Goal: Task Accomplishment & Management: Manage account settings

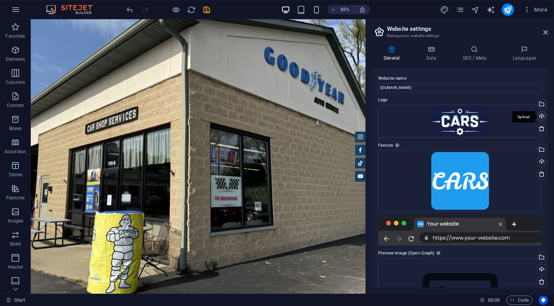
click at [541, 115] on div "Upload" at bounding box center [541, 117] width 12 height 12
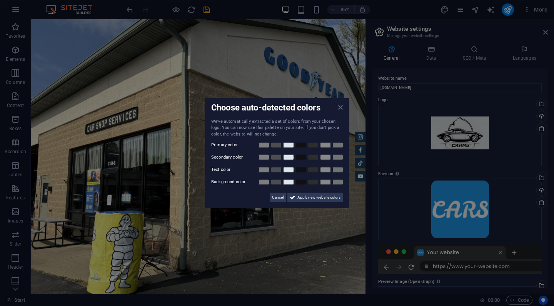
click at [338, 108] on icon at bounding box center [340, 107] width 5 height 6
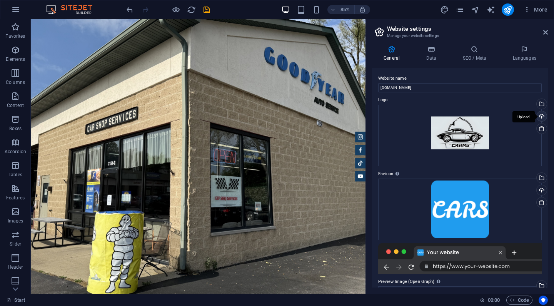
click at [541, 115] on div "Upload" at bounding box center [541, 117] width 12 height 12
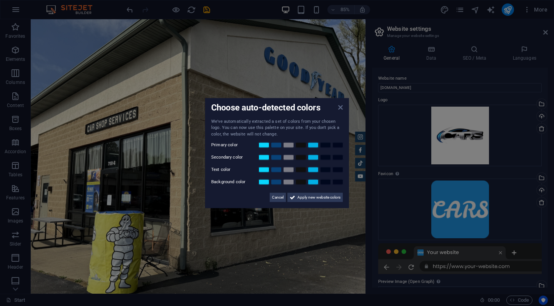
click at [342, 108] on icon at bounding box center [340, 107] width 5 height 6
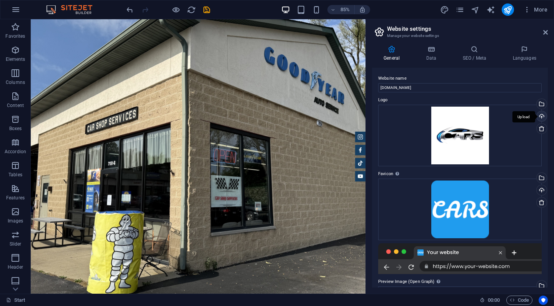
click at [543, 117] on div "Upload" at bounding box center [541, 117] width 12 height 12
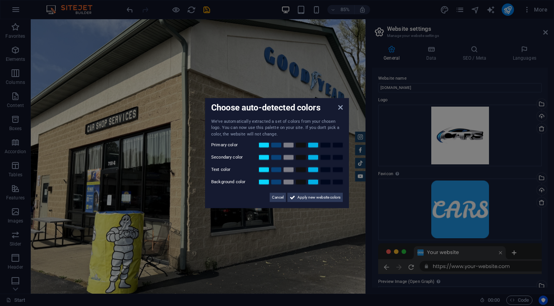
click at [343, 108] on div "Choose auto-detected colors We've automatically extracted a set of colors from …" at bounding box center [277, 153] width 144 height 110
click at [337, 107] on div "Choose auto-detected colors" at bounding box center [277, 108] width 132 height 8
click at [342, 108] on icon at bounding box center [340, 107] width 5 height 6
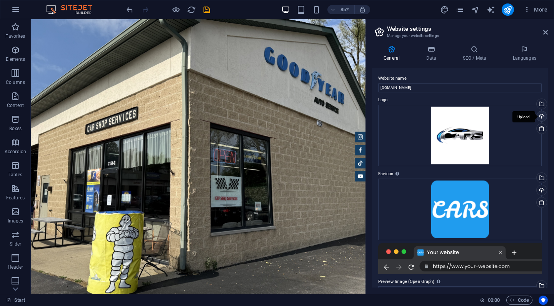
click at [539, 117] on div "Upload" at bounding box center [541, 117] width 12 height 12
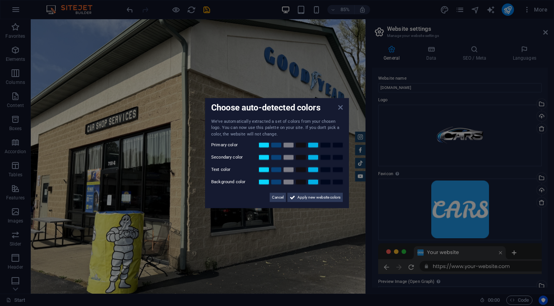
click at [341, 107] on icon at bounding box center [340, 107] width 5 height 6
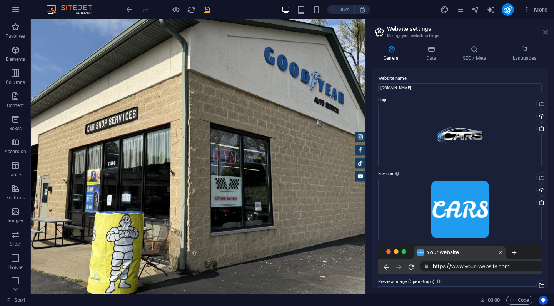
click at [546, 32] on icon at bounding box center [545, 32] width 5 height 6
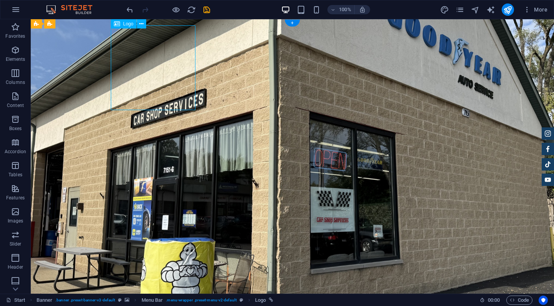
select select "px"
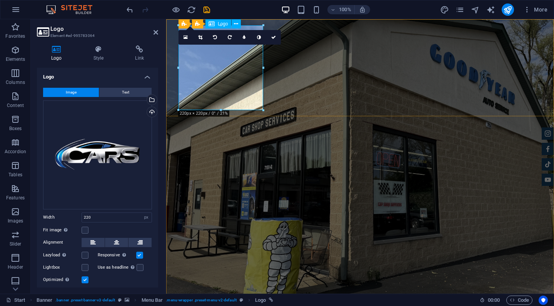
drag, startPoint x: 387, startPoint y: 128, endPoint x: 220, endPoint y: 105, distance: 168.2
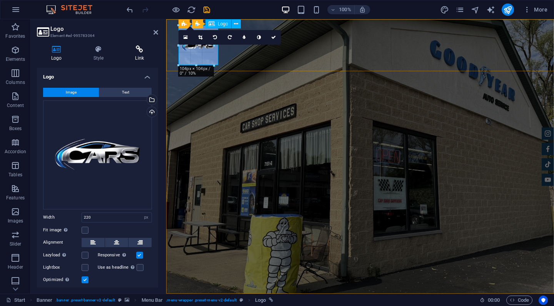
drag, startPoint x: 220, startPoint y: 110, endPoint x: 155, endPoint y: 61, distance: 81.3
type input "91"
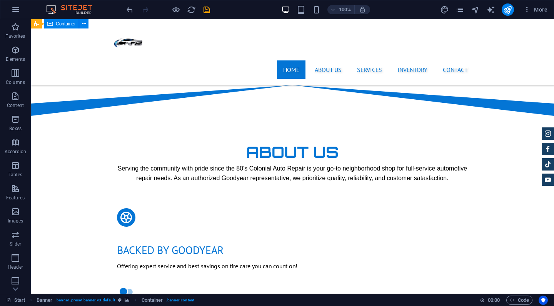
scroll to position [428, 0]
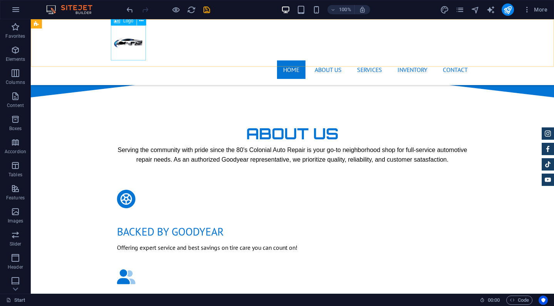
click at [130, 35] on div at bounding box center [292, 42] width 363 height 35
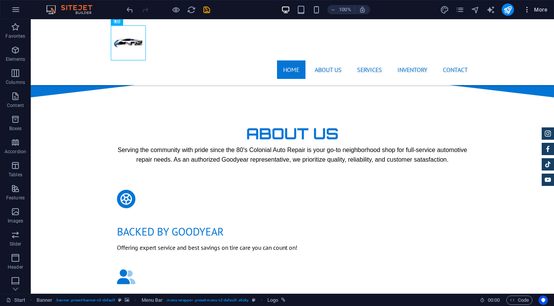
click at [530, 12] on icon "button" at bounding box center [527, 10] width 8 height 8
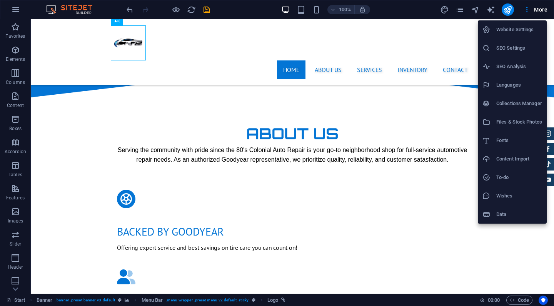
click at [514, 27] on h6 "Website Settings" at bounding box center [519, 29] width 46 height 9
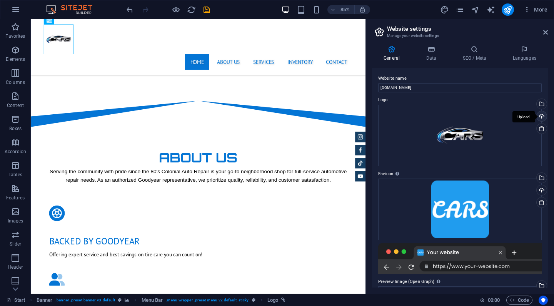
click at [542, 117] on div "Upload" at bounding box center [541, 117] width 12 height 12
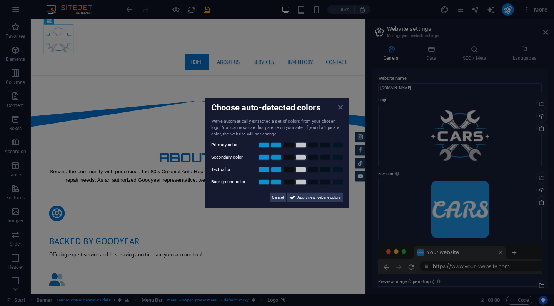
click at [341, 107] on icon at bounding box center [340, 107] width 5 height 6
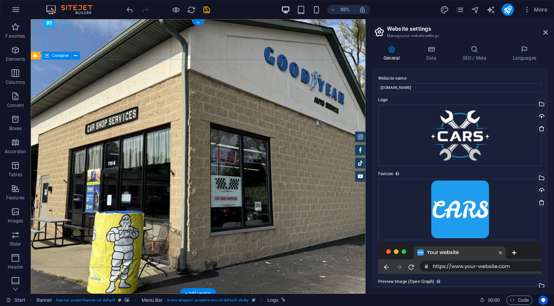
scroll to position [0, 0]
click at [540, 115] on div "Upload" at bounding box center [541, 117] width 12 height 12
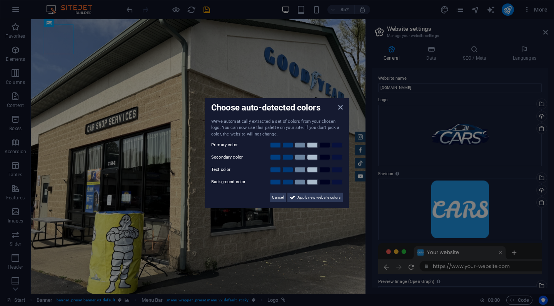
click at [343, 105] on div "Choose auto-detected colors We've automatically extracted a set of colors from …" at bounding box center [277, 153] width 144 height 110
click at [342, 107] on icon at bounding box center [340, 107] width 5 height 6
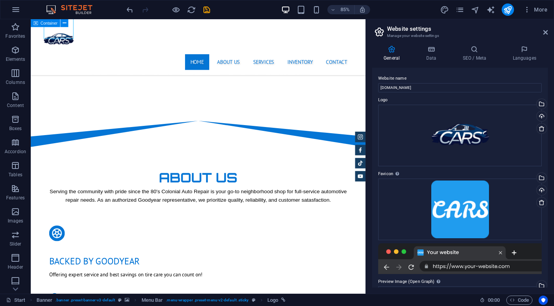
scroll to position [506, 0]
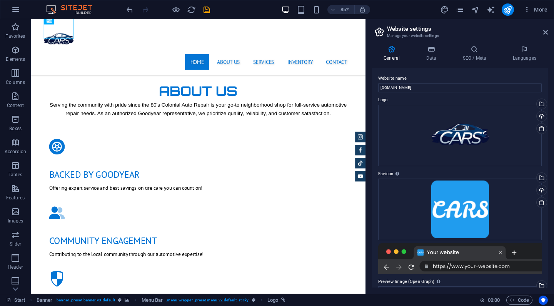
click at [548, 33] on aside "Website settings Manage your website settings General Data SEO / Meta Languages…" at bounding box center [460, 156] width 189 height 274
click at [546, 33] on icon at bounding box center [545, 32] width 5 height 6
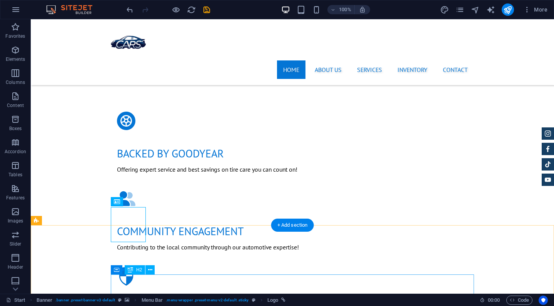
scroll to position [325, 0]
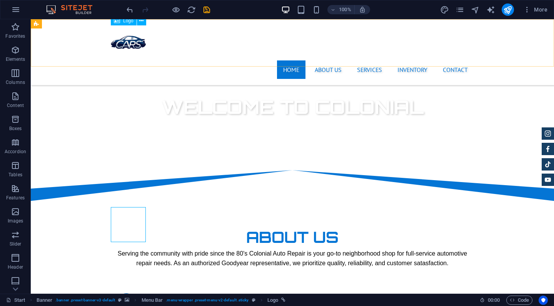
click at [136, 42] on div at bounding box center [292, 42] width 363 height 35
click at [536, 11] on span "More" at bounding box center [535, 10] width 24 height 8
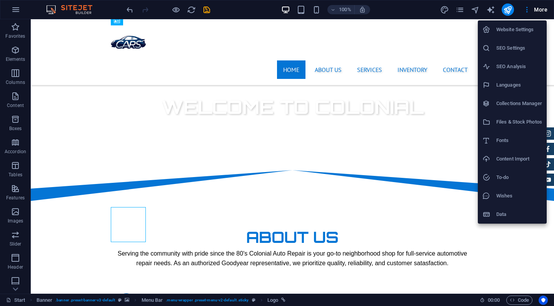
click at [509, 35] on li "Website Settings" at bounding box center [512, 29] width 69 height 18
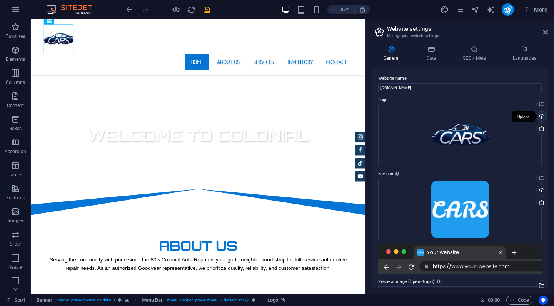
click at [540, 115] on div "Upload" at bounding box center [541, 117] width 12 height 12
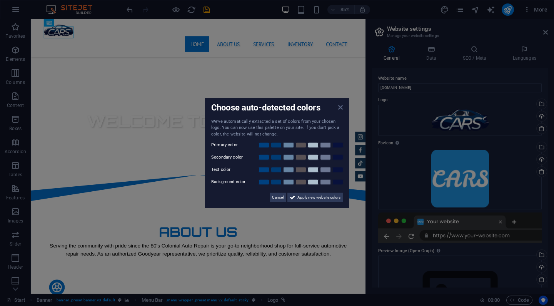
click at [341, 108] on icon at bounding box center [340, 107] width 5 height 6
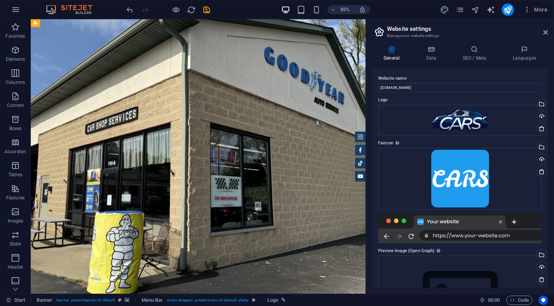
scroll to position [0, 0]
click at [546, 33] on icon at bounding box center [545, 32] width 5 height 6
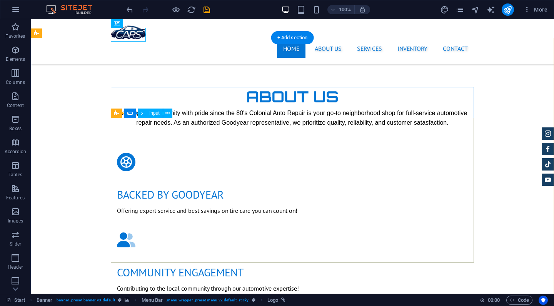
scroll to position [512, 0]
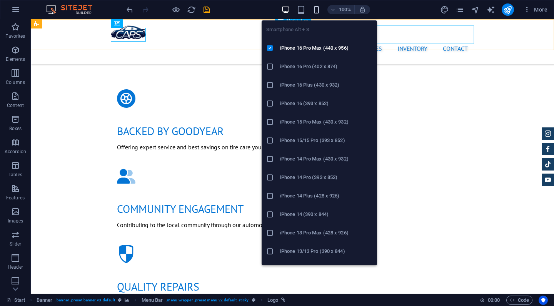
click at [317, 9] on icon "button" at bounding box center [316, 9] width 9 height 9
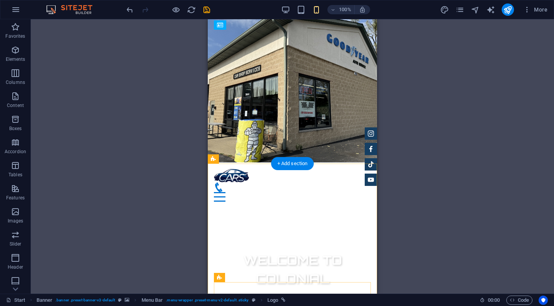
scroll to position [0, 0]
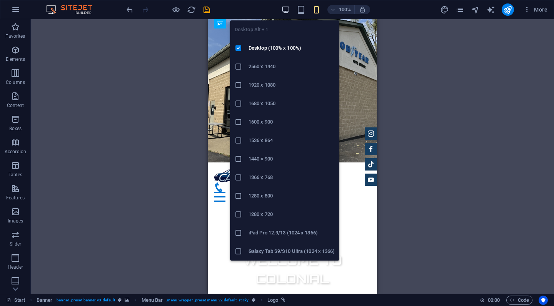
click at [289, 9] on icon "button" at bounding box center [285, 9] width 9 height 9
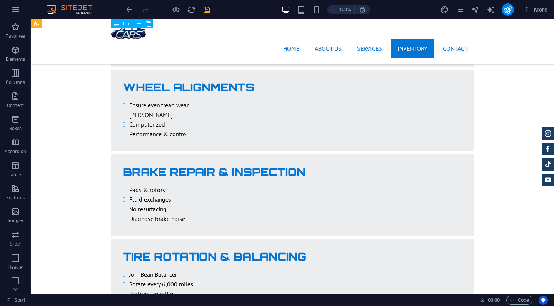
scroll to position [1284, 0]
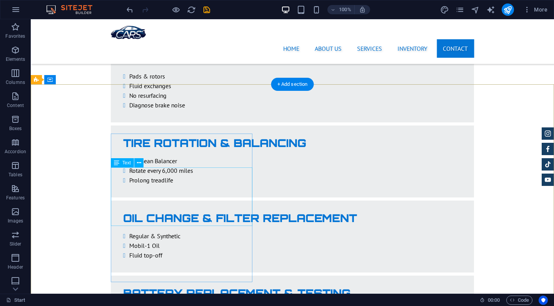
scroll to position [1521, 0]
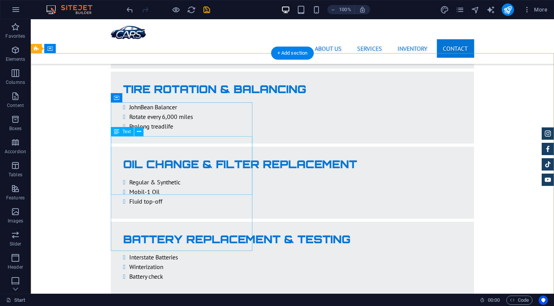
click at [123, 130] on span "Text" at bounding box center [126, 131] width 8 height 5
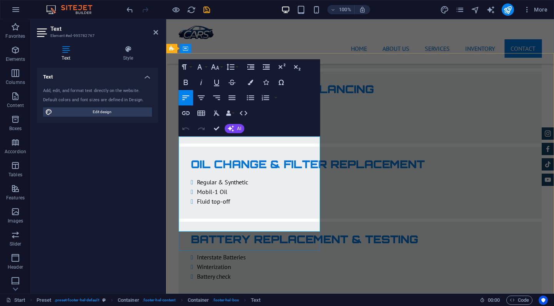
click at [280, 82] on icon "button" at bounding box center [281, 82] width 9 height 9
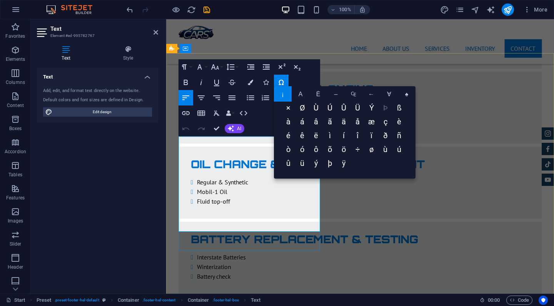
scroll to position [91, 0]
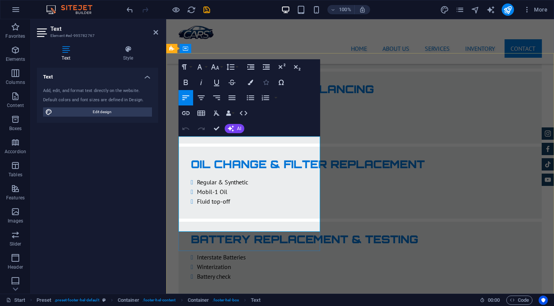
click at [266, 83] on icon "button" at bounding box center [265, 82] width 5 height 5
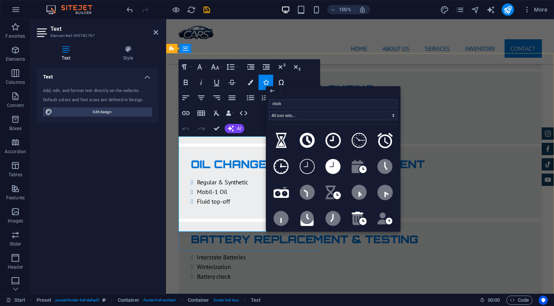
drag, startPoint x: 294, startPoint y: 105, endPoint x: 266, endPoint y: 105, distance: 27.3
click at [266, 105] on div "clock All icon sets... IcoFont Ionicons FontAwesome Brands FontAwesome Duotone …" at bounding box center [333, 163] width 135 height 135
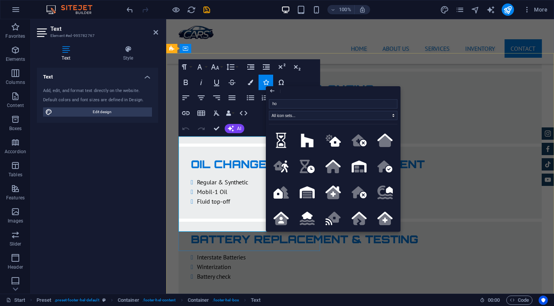
type input "h"
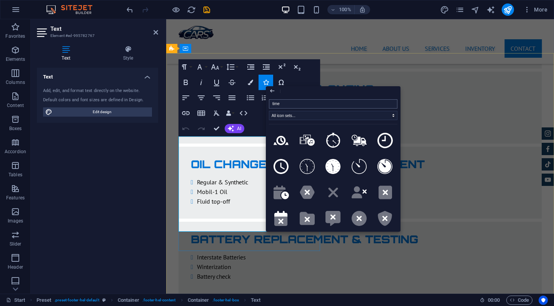
scroll to position [0, 0]
type input "time"
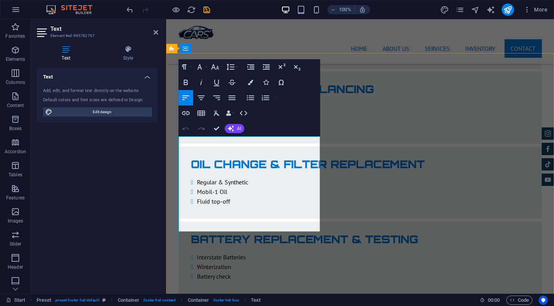
drag, startPoint x: 209, startPoint y: 191, endPoint x: 186, endPoint y: 191, distance: 22.3
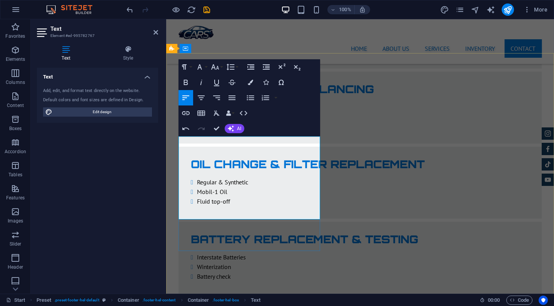
click at [267, 86] on button "Icons" at bounding box center [266, 82] width 15 height 15
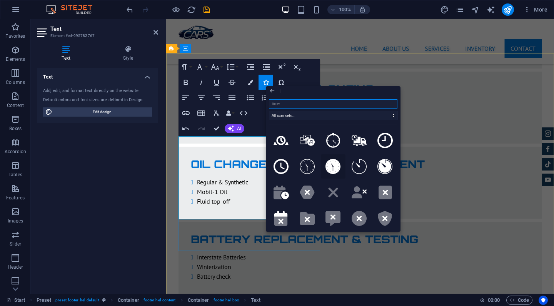
click at [328, 162] on icon at bounding box center [332, 166] width 15 height 15
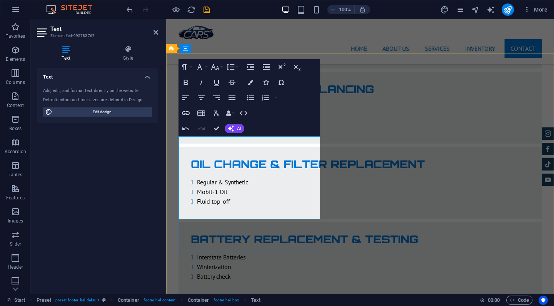
click at [267, 82] on icon "button" at bounding box center [265, 82] width 5 height 5
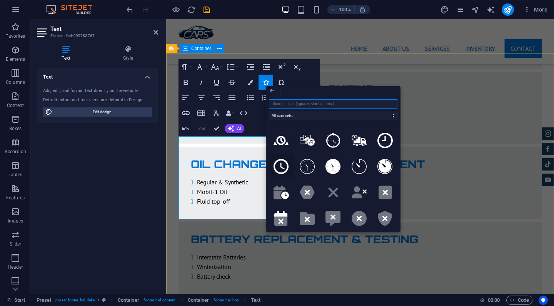
click at [284, 169] on icon at bounding box center [281, 166] width 15 height 15
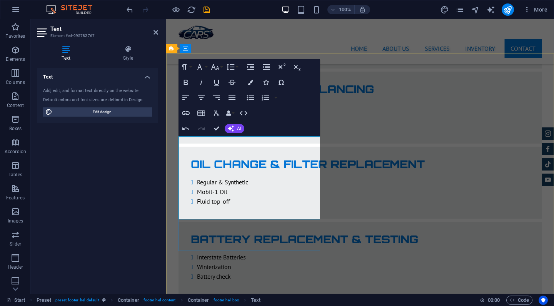
click at [266, 82] on icon "button" at bounding box center [265, 82] width 5 height 5
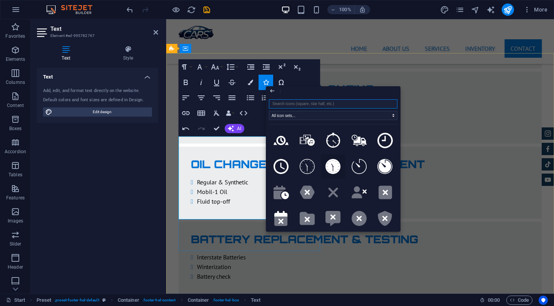
click at [333, 164] on icon at bounding box center [332, 166] width 15 height 15
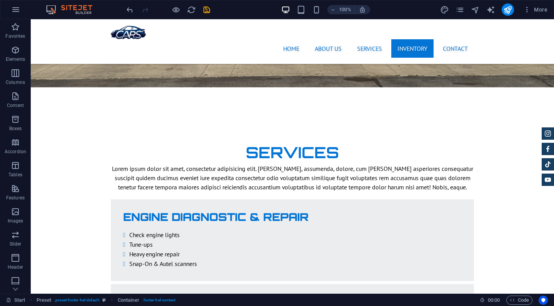
scroll to position [1219, 0]
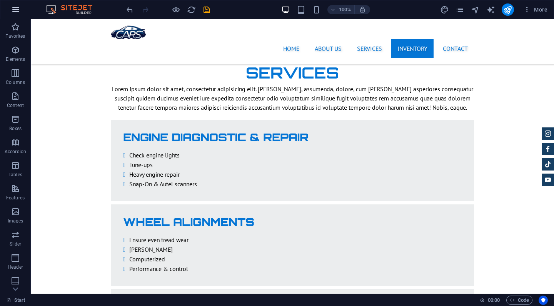
click at [20, 8] on icon "button" at bounding box center [15, 9] width 9 height 9
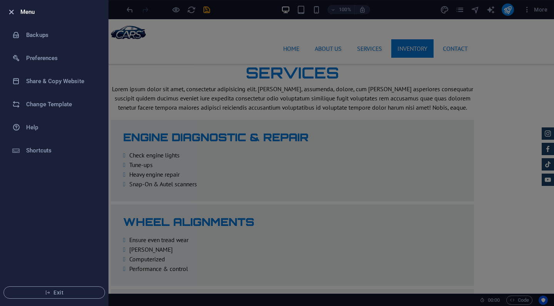
click at [15, 10] on icon "button" at bounding box center [11, 12] width 9 height 9
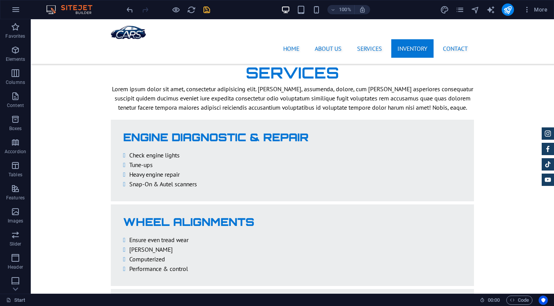
click at [209, 10] on icon "save" at bounding box center [206, 9] width 9 height 9
checkbox input "false"
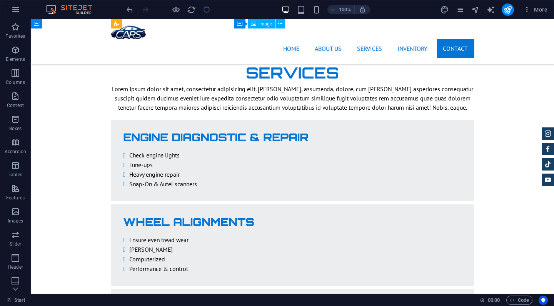
scroll to position [1604, 0]
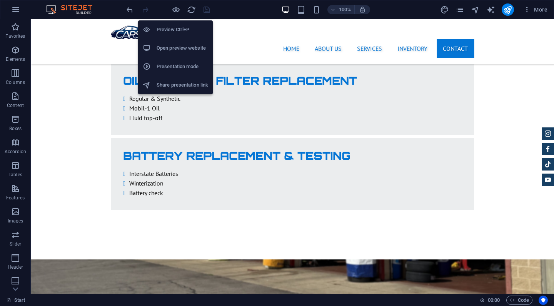
click at [172, 48] on h6 "Open preview website" at bounding box center [183, 47] width 52 height 9
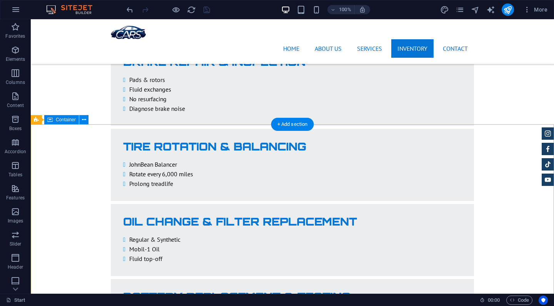
scroll to position [1450, 0]
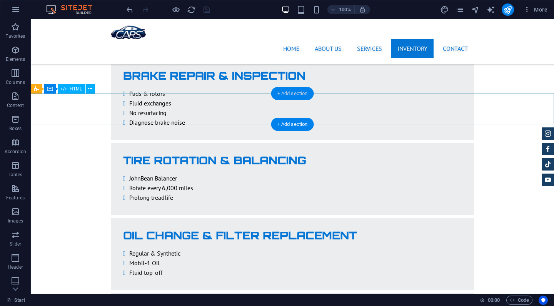
click at [292, 93] on div "+ Add section" at bounding box center [292, 93] width 43 height 13
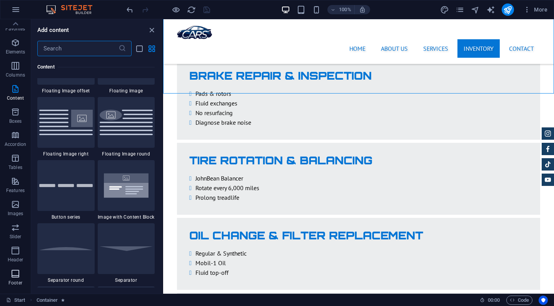
scroll to position [4, 0]
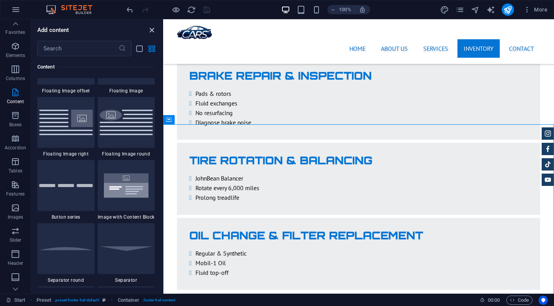
click at [152, 32] on icon "close panel" at bounding box center [151, 30] width 9 height 9
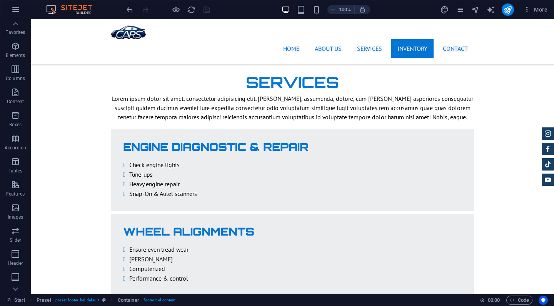
scroll to position [1153, 0]
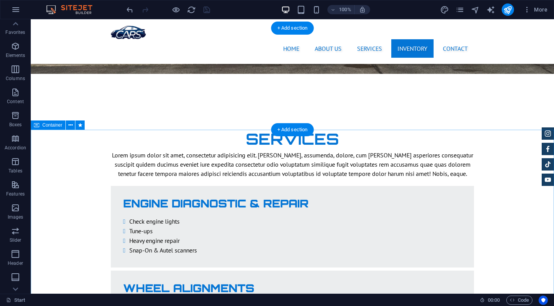
click at [50, 126] on span "Container" at bounding box center [52, 125] width 20 height 5
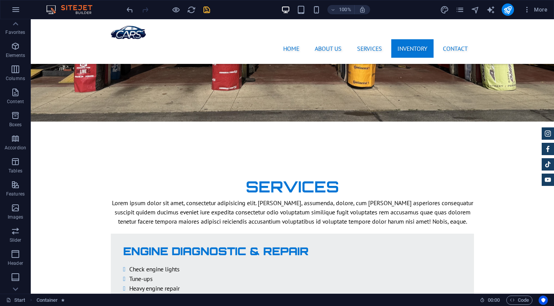
scroll to position [1101, 0]
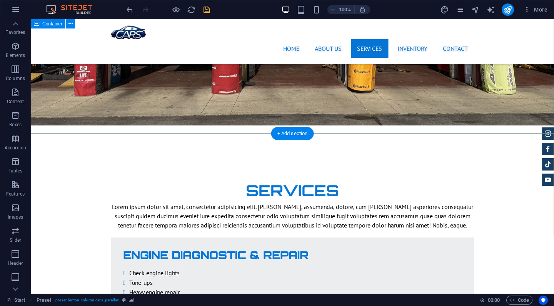
scroll to position [1034, 0]
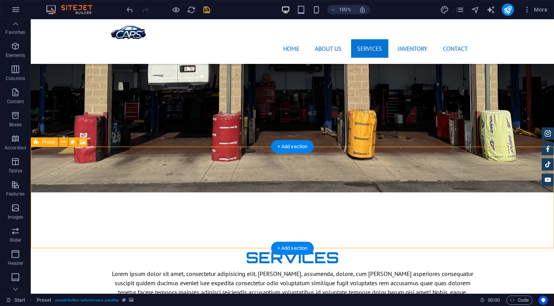
click at [38, 142] on icon at bounding box center [36, 141] width 5 height 9
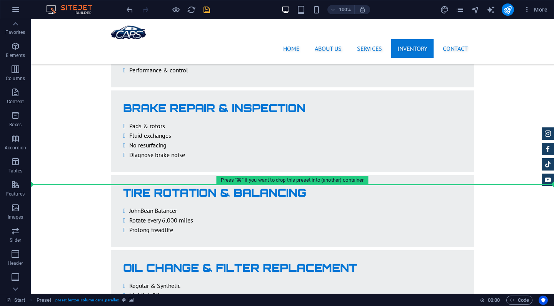
scroll to position [1498, 0]
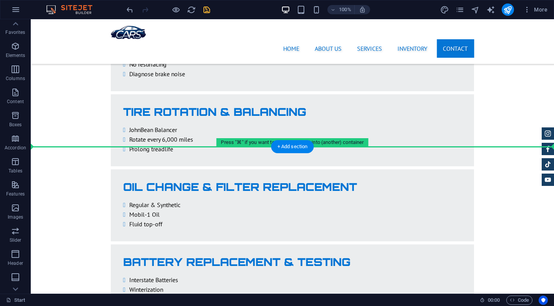
drag, startPoint x: 70, startPoint y: 130, endPoint x: 67, endPoint y: 147, distance: 17.4
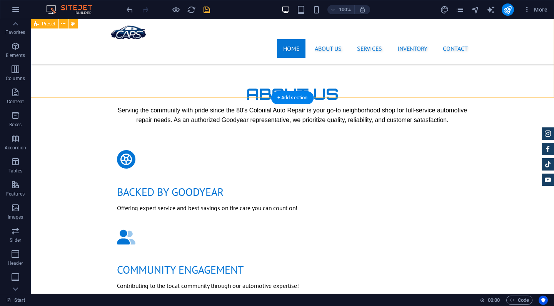
scroll to position [452, 0]
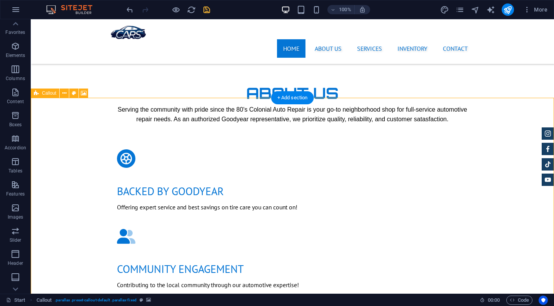
click at [37, 95] on icon at bounding box center [36, 92] width 5 height 9
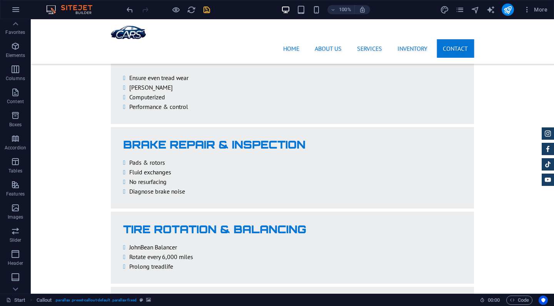
scroll to position [1663, 0]
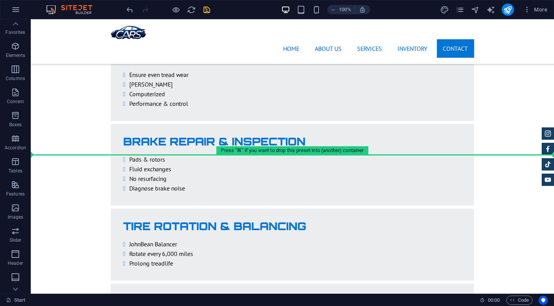
drag, startPoint x: 66, startPoint y: 170, endPoint x: 76, endPoint y: 180, distance: 14.1
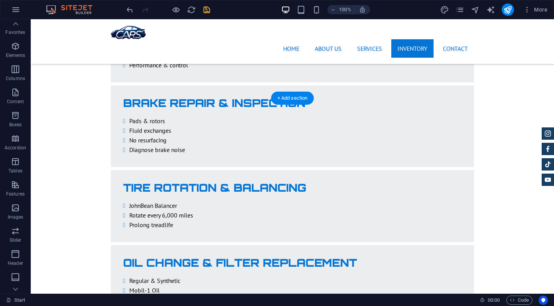
scroll to position [1491, 0]
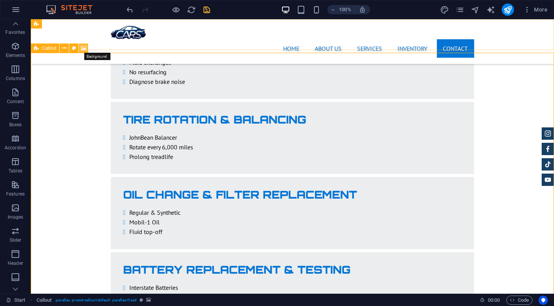
drag, startPoint x: 83, startPoint y: 49, endPoint x: 40, endPoint y: 84, distance: 55.6
click at [83, 49] on icon at bounding box center [84, 48] width 6 height 8
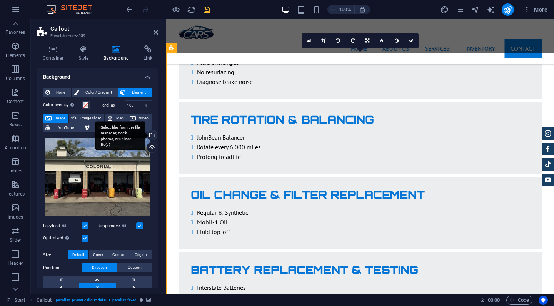
click at [151, 134] on div "Select files from the file manager, stock photos, or upload file(s)" at bounding box center [151, 136] width 12 height 12
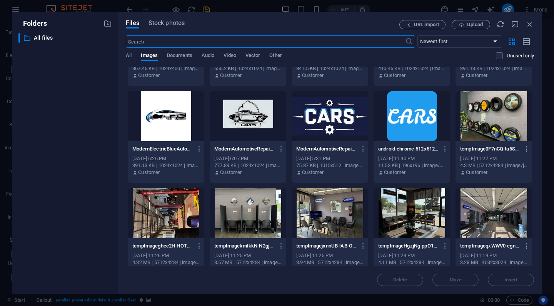
scroll to position [60, 0]
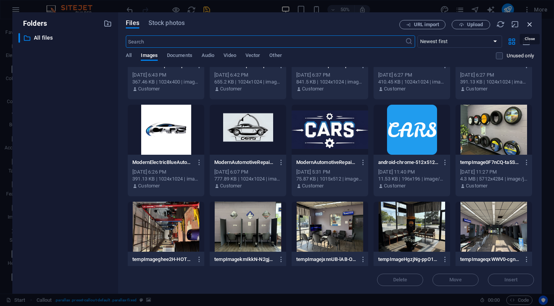
click at [527, 27] on icon "button" at bounding box center [530, 24] width 8 height 8
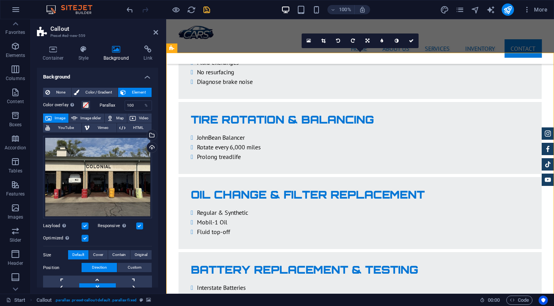
click at [163, 83] on div "Container Style Background Link Size Height Default px rem % vh vw Min. height …" at bounding box center [98, 166] width 134 height 254
click at [247, 35] on div "Home About us Services Inventory Contact Menu" at bounding box center [360, 41] width 388 height 45
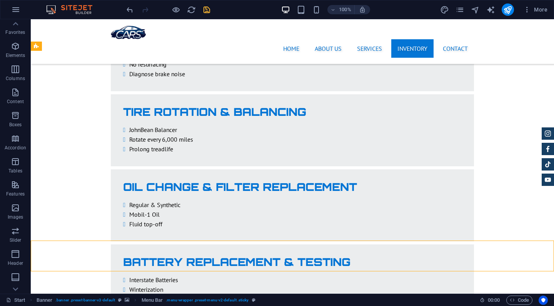
scroll to position [1452, 0]
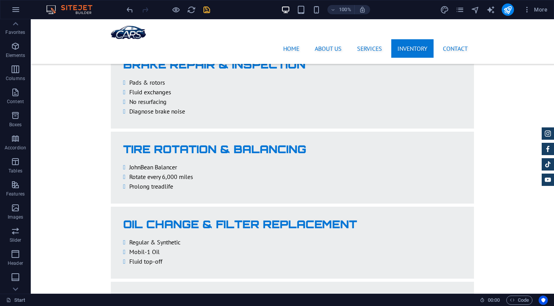
scroll to position [1489, 0]
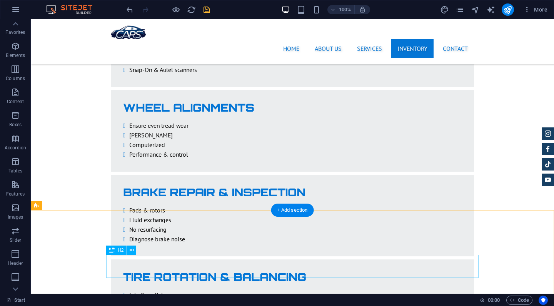
scroll to position [1349, 0]
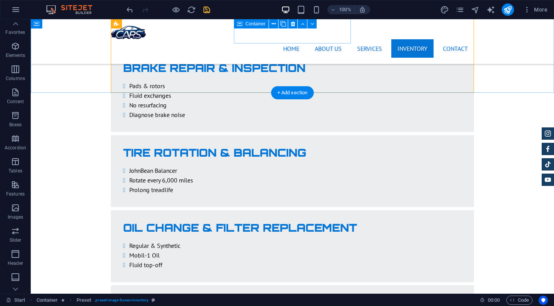
scroll to position [1450, 0]
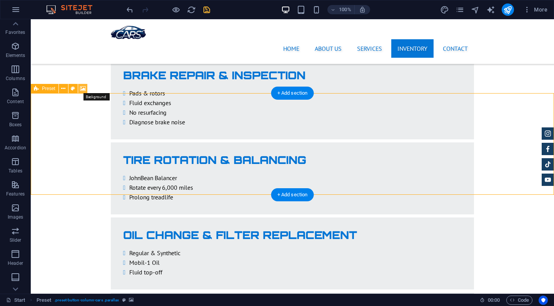
click at [81, 86] on icon at bounding box center [83, 89] width 6 height 8
select select "%"
select select "px"
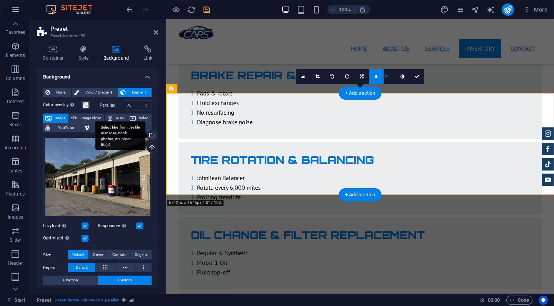
click at [150, 135] on div "Select files from the file manager, stock photos, or upload file(s)" at bounding box center [151, 136] width 12 height 12
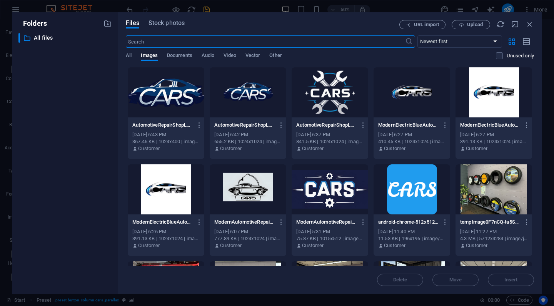
scroll to position [28, 0]
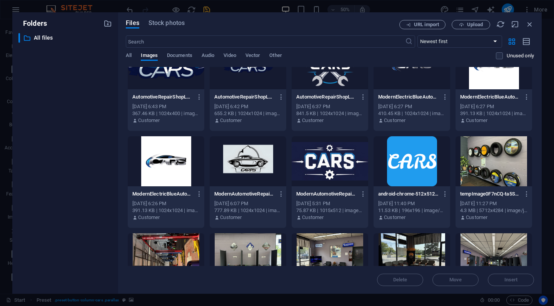
click at [497, 175] on div at bounding box center [494, 161] width 77 height 50
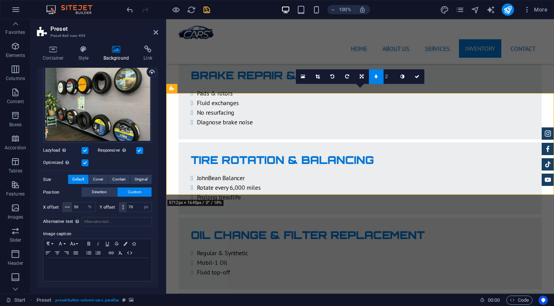
scroll to position [75, 0]
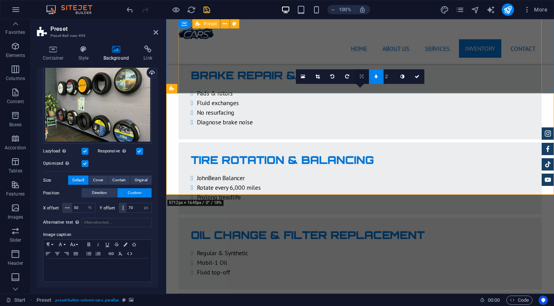
click at [360, 78] on icon at bounding box center [362, 76] width 4 height 5
click at [364, 79] on link at bounding box center [361, 76] width 15 height 15
click at [363, 64] on link at bounding box center [361, 62] width 15 height 15
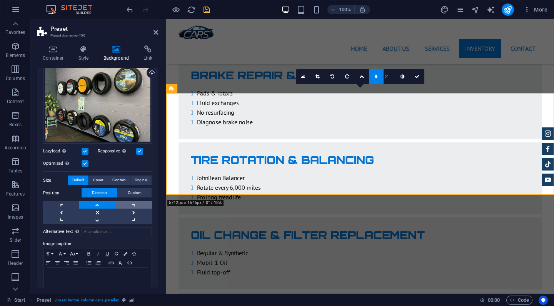
click at [140, 205] on link at bounding box center [134, 205] width 36 height 8
click at [105, 219] on link at bounding box center [97, 220] width 36 height 8
click at [73, 209] on link at bounding box center [61, 213] width 36 height 8
click at [136, 194] on span "Custom" at bounding box center [135, 192] width 14 height 9
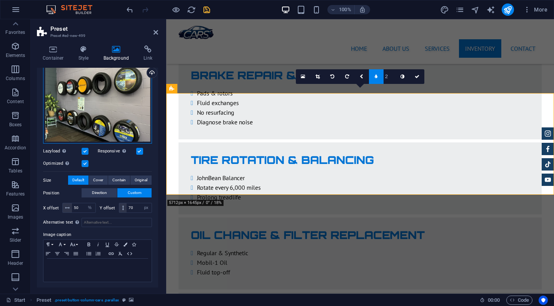
click at [132, 97] on div "Drag files here, click to choose files or select files from Files or our free s…" at bounding box center [97, 102] width 109 height 83
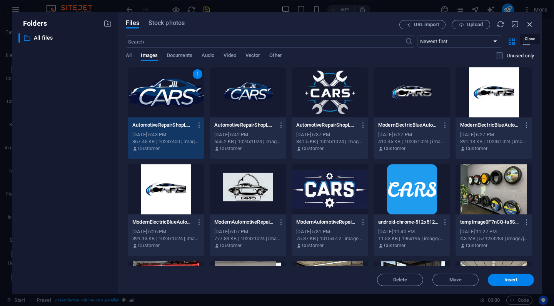
click at [531, 23] on icon "button" at bounding box center [530, 24] width 8 height 8
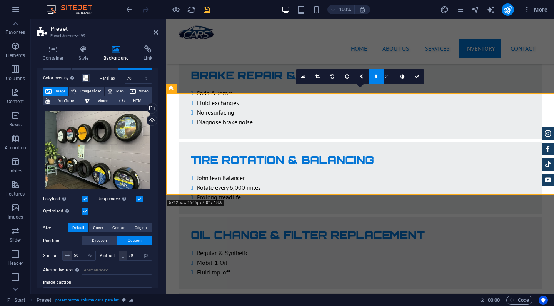
scroll to position [17, 0]
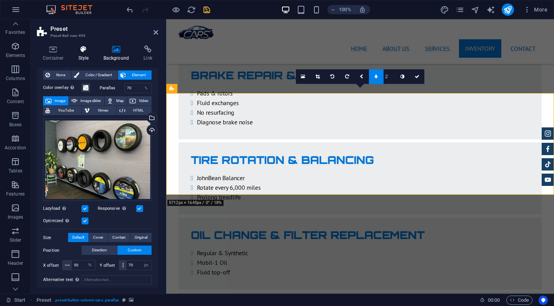
click at [79, 52] on icon at bounding box center [84, 49] width 22 height 8
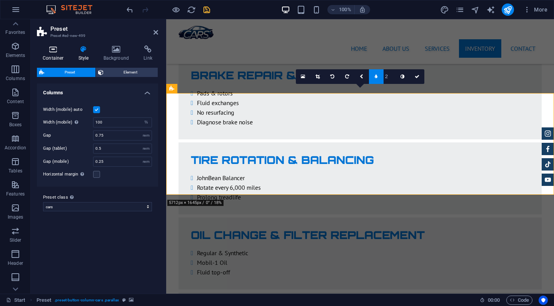
click at [52, 54] on h4 "Container" at bounding box center [55, 53] width 36 height 16
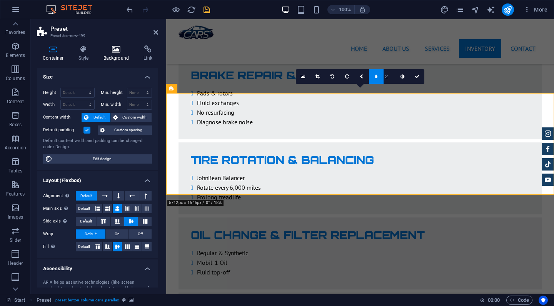
click at [108, 50] on icon at bounding box center [116, 49] width 37 height 8
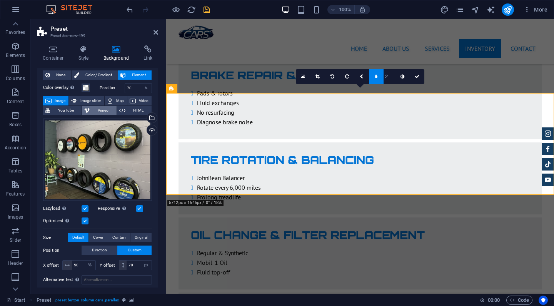
click at [90, 112] on button "Vimeo" at bounding box center [99, 110] width 34 height 9
select select "ar16_9"
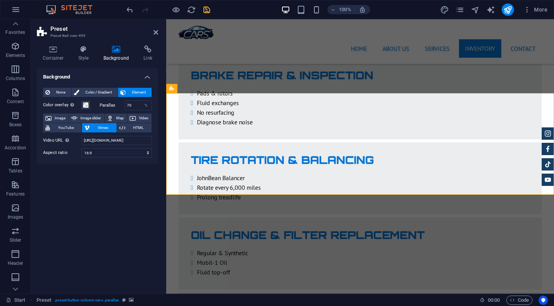
scroll to position [0, 0]
click at [68, 126] on span "YouTube" at bounding box center [65, 127] width 27 height 9
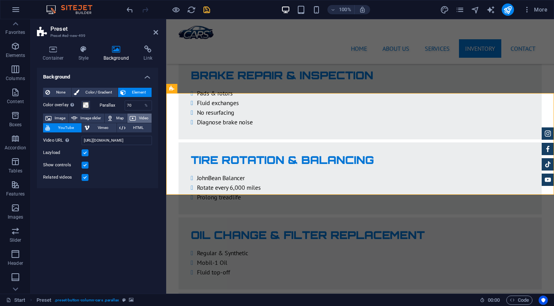
click at [142, 116] on span "Video" at bounding box center [143, 118] width 11 height 9
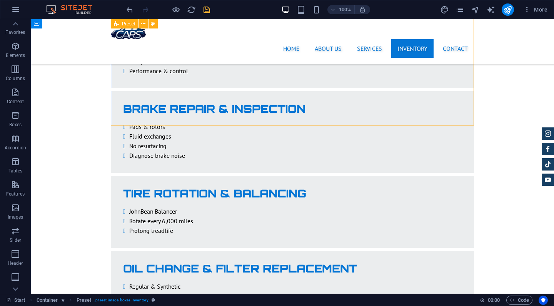
scroll to position [1418, 0]
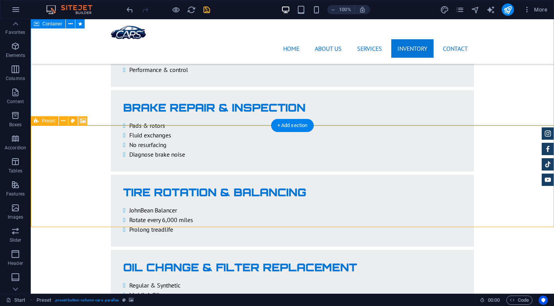
click at [80, 121] on icon at bounding box center [83, 121] width 6 height 8
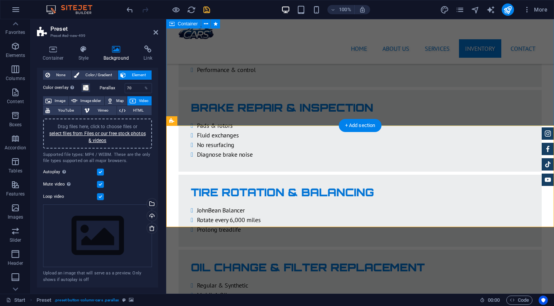
scroll to position [17, 0]
click at [99, 195] on label at bounding box center [100, 197] width 7 height 7
click at [0, 0] on input "Loop video" at bounding box center [0, 0] width 0 height 0
click at [100, 197] on label at bounding box center [100, 197] width 7 height 7
click at [0, 0] on input "Loop video" at bounding box center [0, 0] width 0 height 0
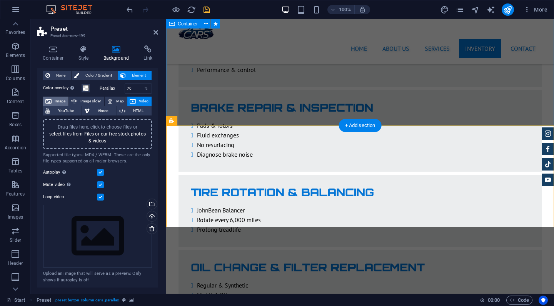
click at [64, 100] on span "Image" at bounding box center [60, 101] width 12 height 9
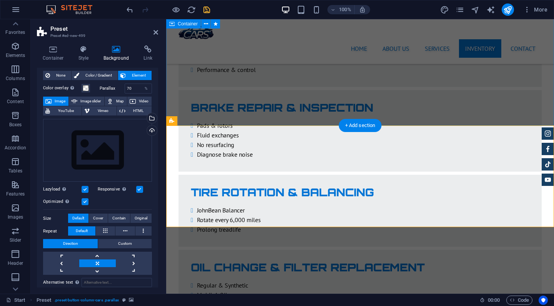
scroll to position [0, 0]
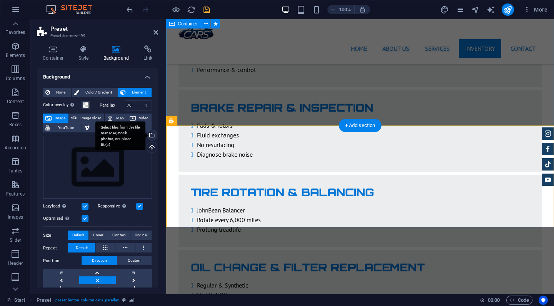
click at [145, 135] on div "Select files from the file manager, stock photos, or upload file(s)" at bounding box center [120, 135] width 50 height 29
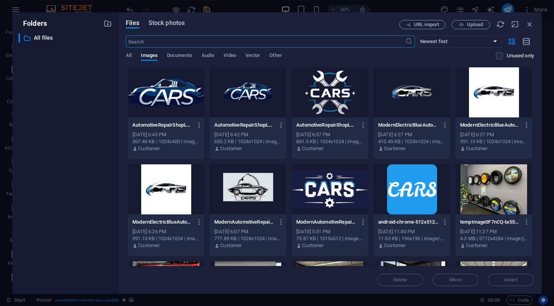
click at [169, 21] on span "Stock photos" at bounding box center [167, 22] width 36 height 9
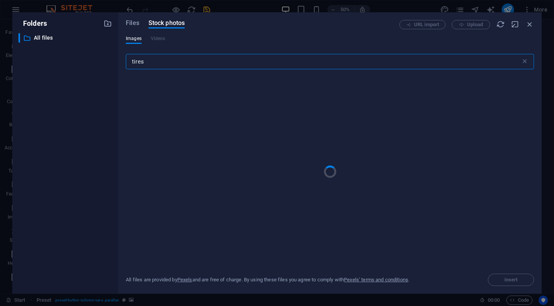
type input "tires"
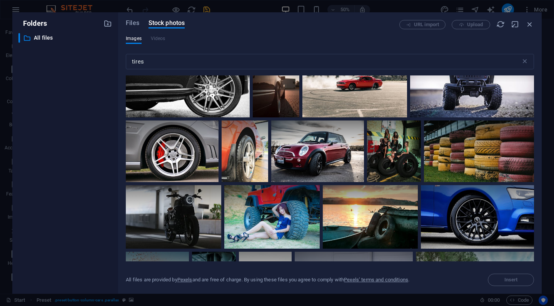
scroll to position [245, 0]
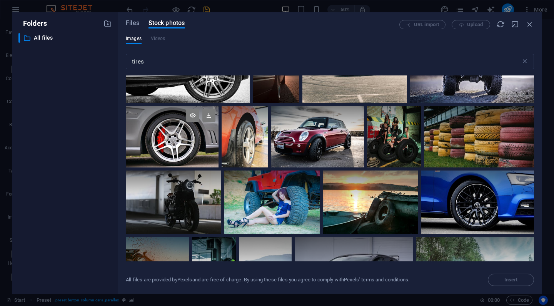
click at [193, 135] on div at bounding box center [172, 121] width 93 height 31
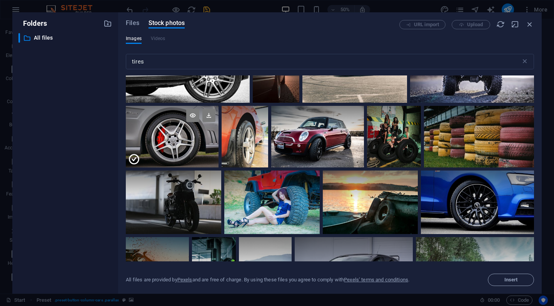
click at [200, 137] on div at bounding box center [172, 152] width 93 height 31
click at [200, 137] on div at bounding box center [172, 137] width 93 height 62
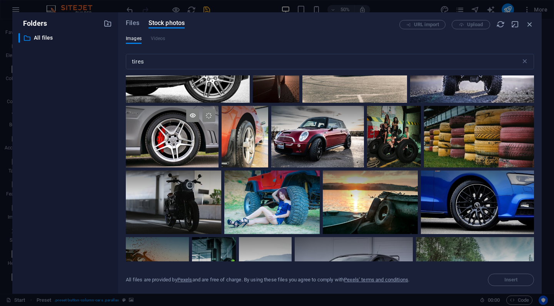
click at [200, 137] on div at bounding box center [172, 137] width 93 height 62
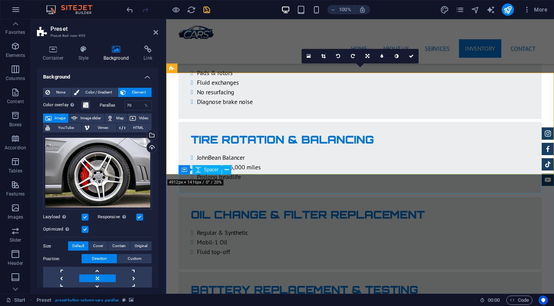
scroll to position [1470, 0]
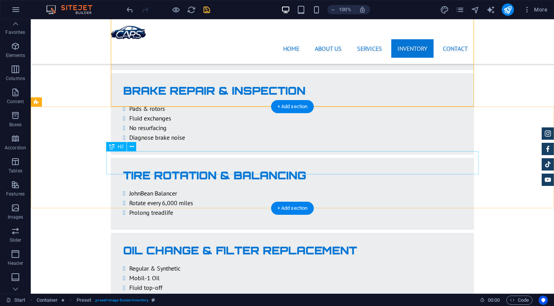
scroll to position [1437, 0]
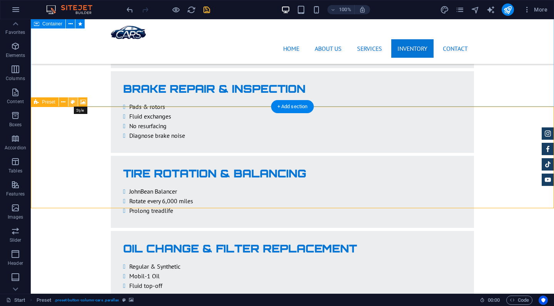
click at [74, 101] on icon at bounding box center [73, 102] width 4 height 8
select select "%"
select select "preset-button-column-cars"
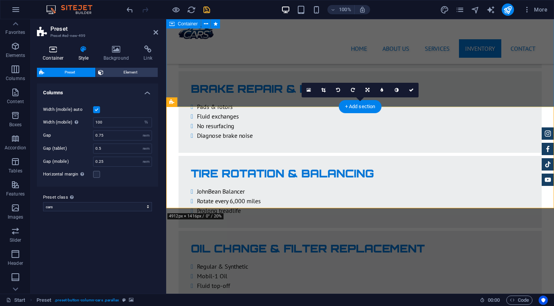
click at [58, 53] on h4 "Container" at bounding box center [55, 53] width 36 height 16
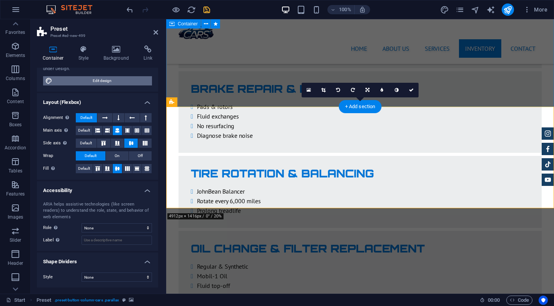
scroll to position [77, 0]
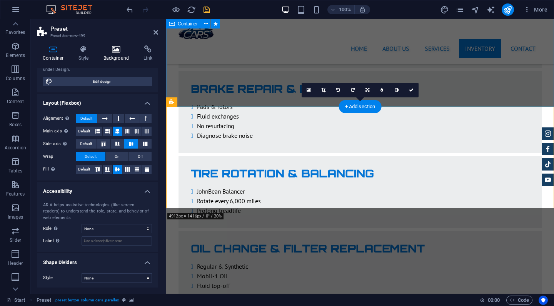
click at [116, 56] on h4 "Background" at bounding box center [118, 53] width 40 height 16
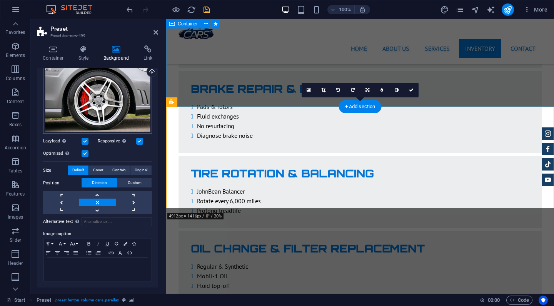
scroll to position [75, 0]
click at [150, 57] on h4 "Link" at bounding box center [148, 53] width 20 height 16
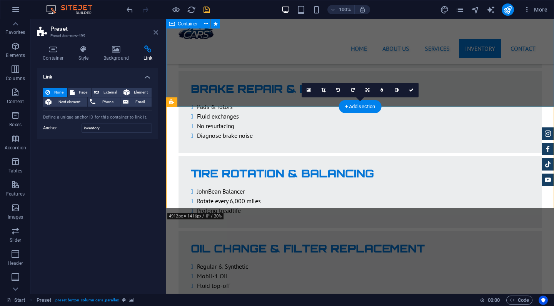
click at [155, 32] on icon at bounding box center [156, 32] width 5 height 6
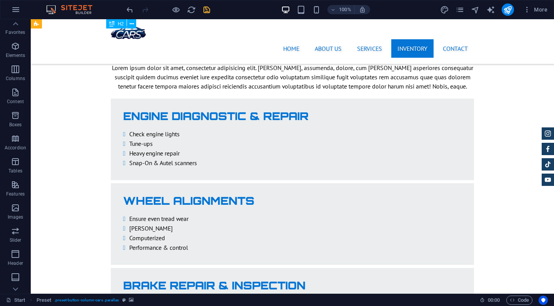
scroll to position [1240, 0]
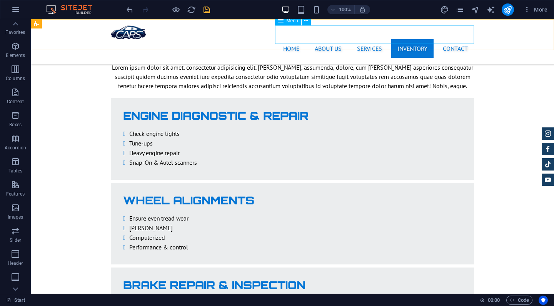
click at [429, 39] on nav "Home About us Services Inventory Contact" at bounding box center [292, 48] width 363 height 18
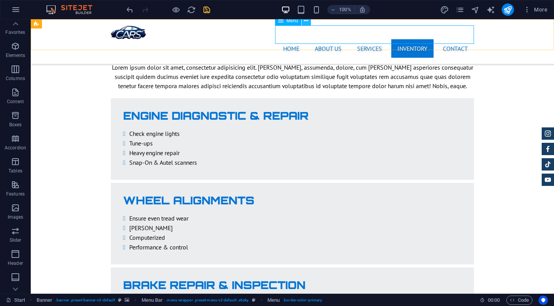
click at [305, 22] on icon at bounding box center [306, 21] width 4 height 8
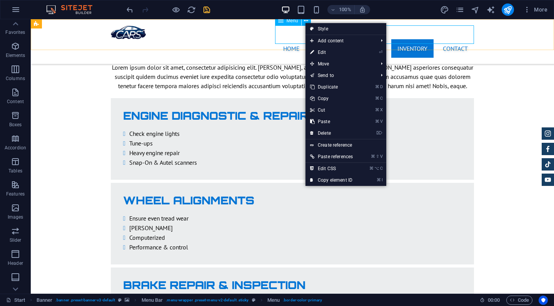
click at [290, 20] on span "Menu" at bounding box center [293, 20] width 12 height 5
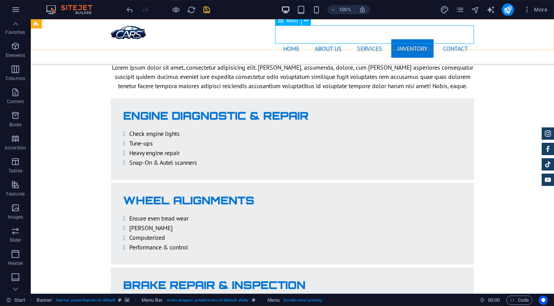
click at [288, 25] on div "Menu" at bounding box center [288, 20] width 26 height 9
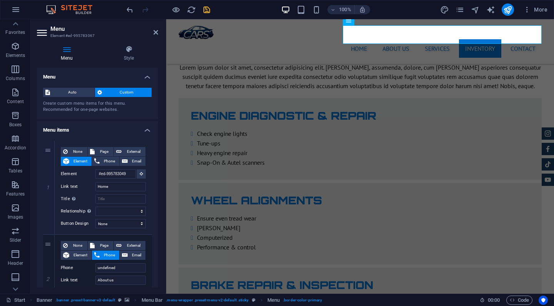
click at [146, 129] on h4 "Menu items" at bounding box center [97, 128] width 121 height 14
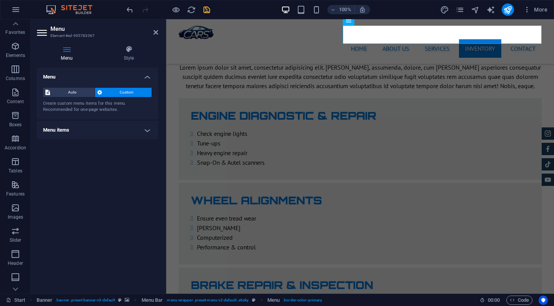
click at [146, 129] on h4 "Menu items" at bounding box center [97, 130] width 121 height 18
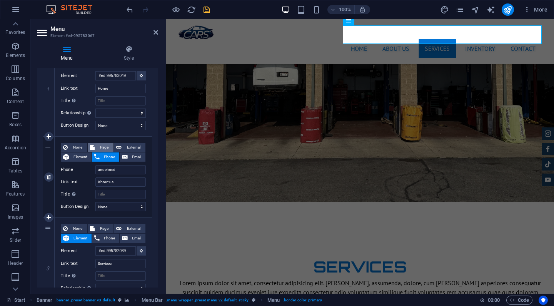
scroll to position [96, 0]
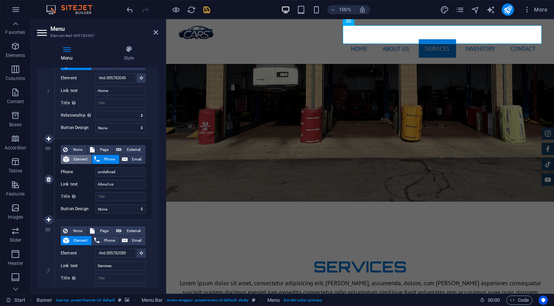
click at [85, 160] on span "Element" at bounding box center [81, 159] width 18 height 9
select select
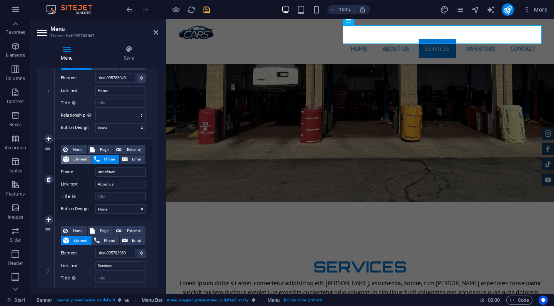
select select
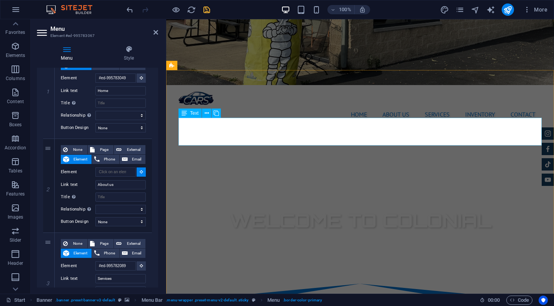
scroll to position [224, 0]
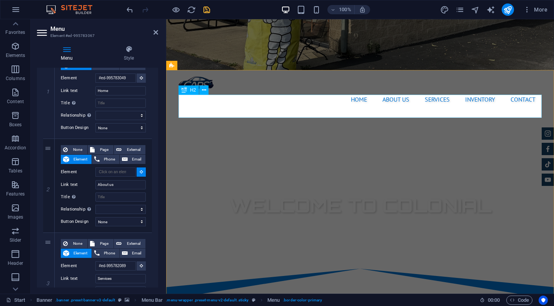
select select
type input "#ed-995781945"
select select
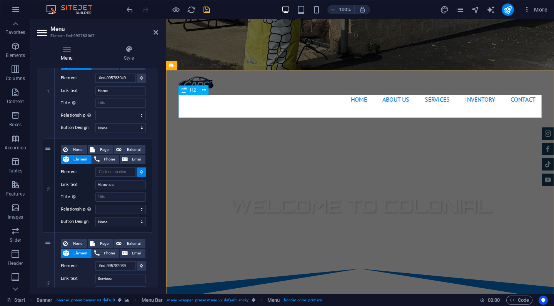
select select
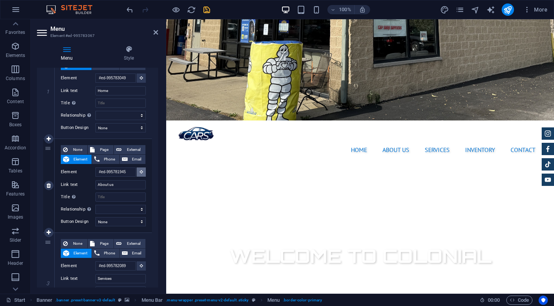
scroll to position [209, 0]
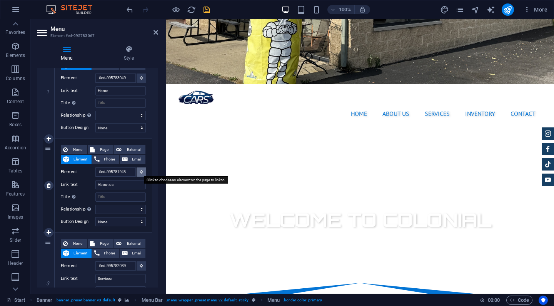
click at [140, 172] on icon at bounding box center [141, 172] width 3 height 4
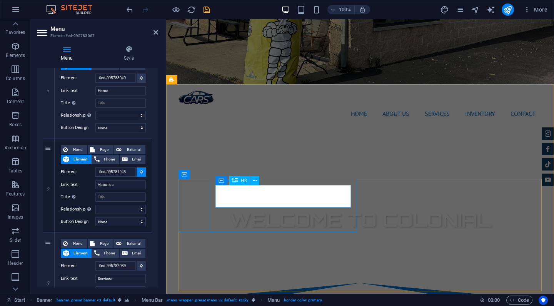
select select
type input "#ed-995781972"
select select
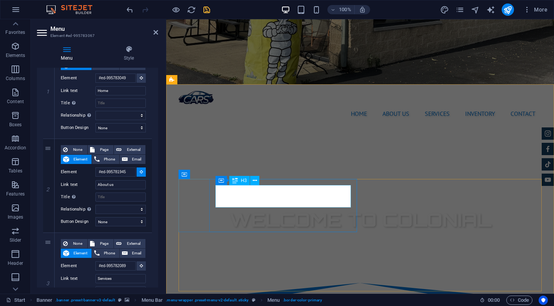
select select
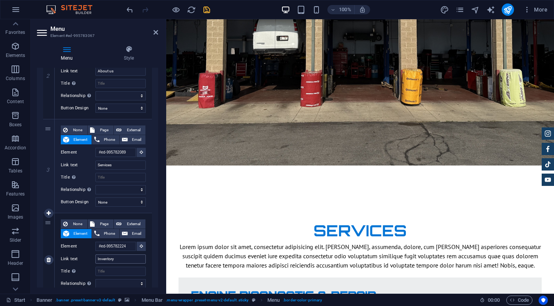
scroll to position [155, 0]
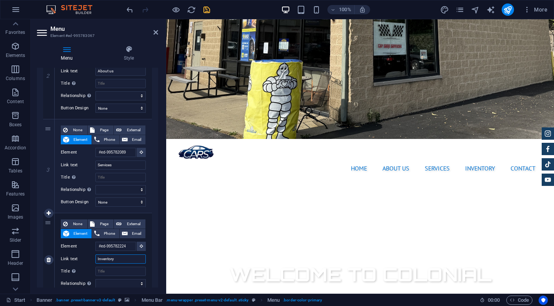
click at [109, 259] on input "Inventory" at bounding box center [120, 258] width 50 height 9
type input "Gallery"
select select
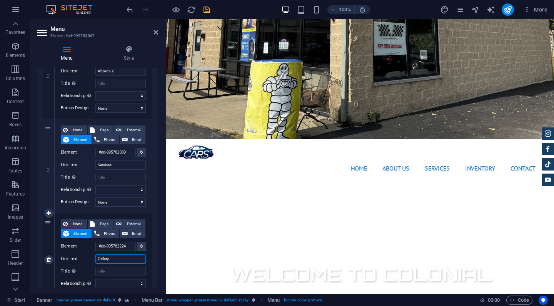
select select
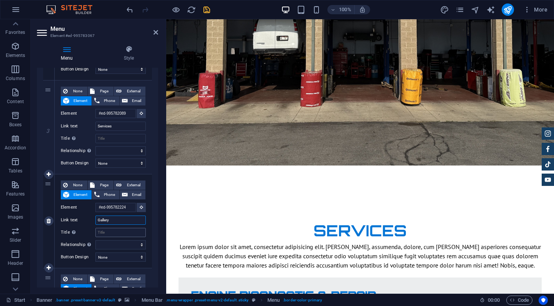
scroll to position [5, 0]
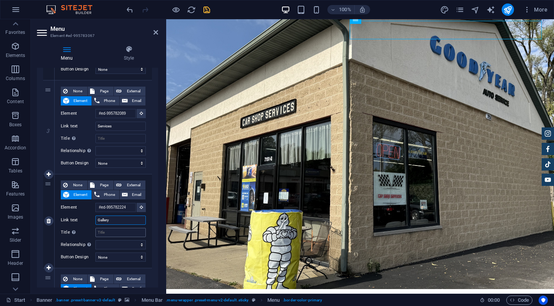
type input "Gallery"
click at [118, 234] on input "Title Additional link description, should not be the same as the link text. The…" at bounding box center [120, 232] width 50 height 9
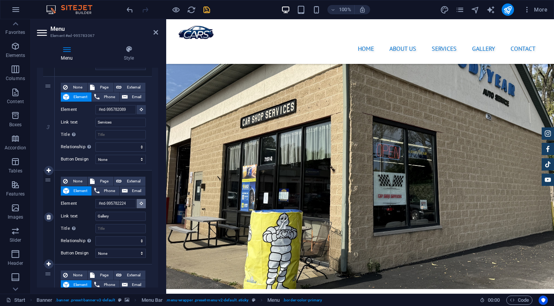
click at [137, 204] on button at bounding box center [141, 203] width 9 height 9
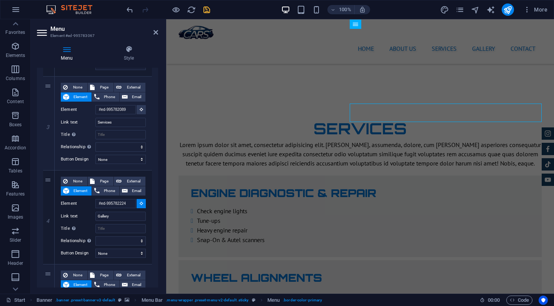
scroll to position [1160, 0]
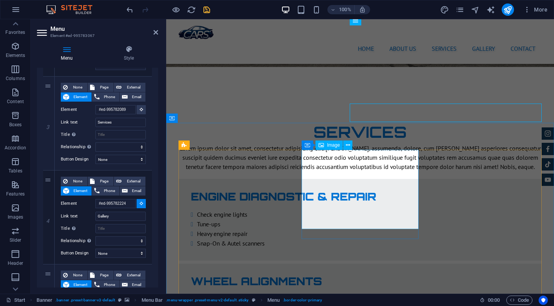
select select
type input "#ed-1001836555"
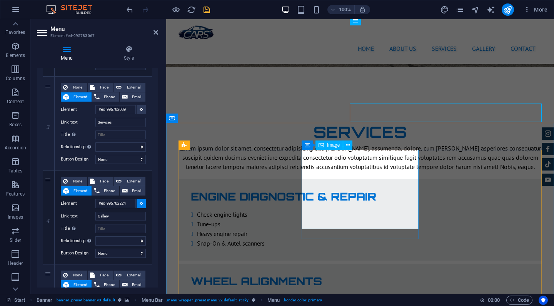
select select
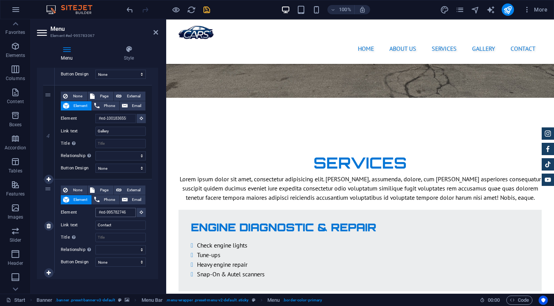
scroll to position [1942, 0]
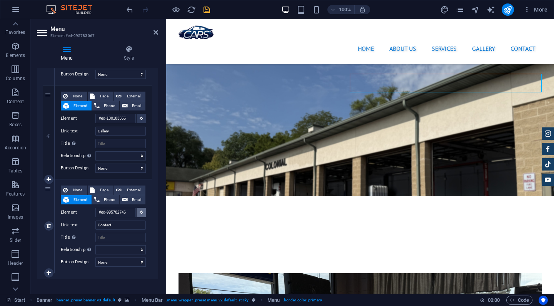
click at [141, 210] on icon at bounding box center [141, 212] width 3 height 4
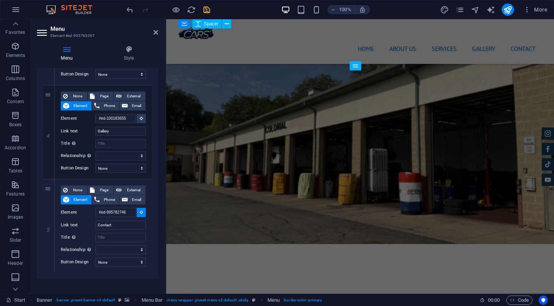
scroll to position [1891, 0]
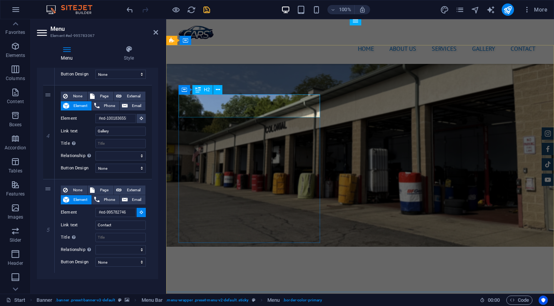
select select
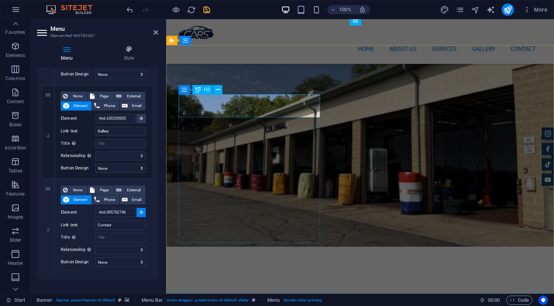
type input "#ed-995782758"
select select
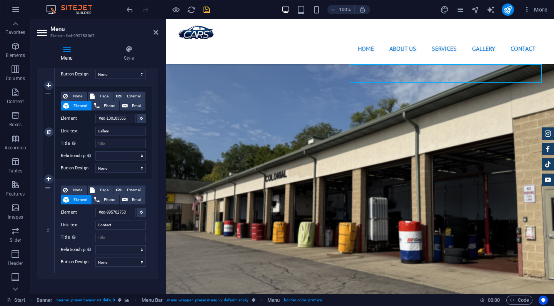
scroll to position [1861, 0]
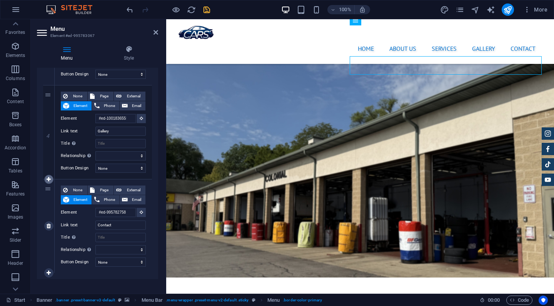
click at [50, 179] on icon at bounding box center [49, 179] width 4 height 5
select select
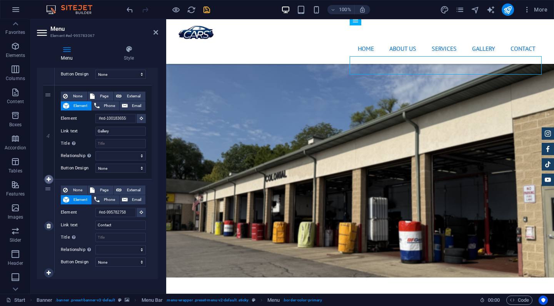
select select
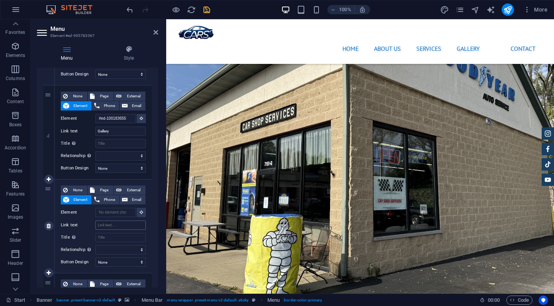
scroll to position [1799, 0]
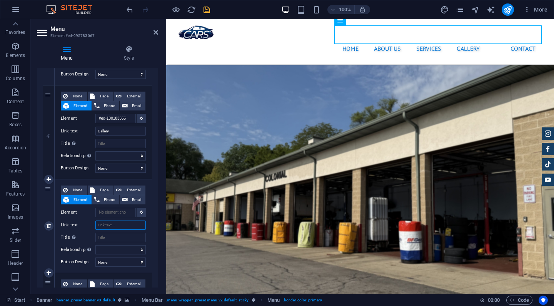
click at [114, 225] on input "Link text" at bounding box center [120, 224] width 50 height 9
type input "Ti"
select select
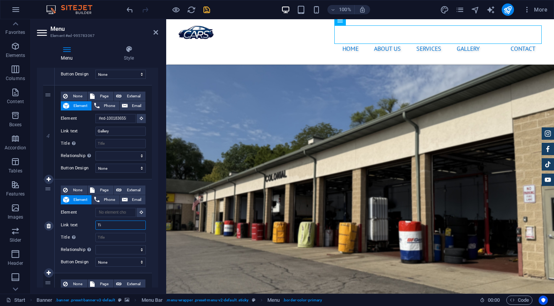
select select
type input "Tire"
select select
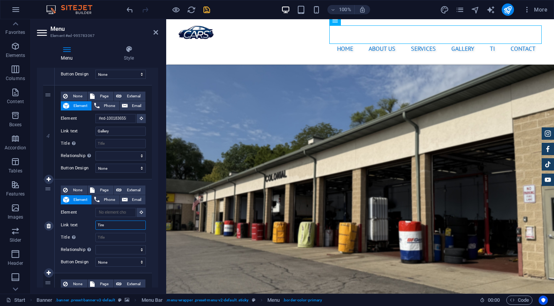
select select
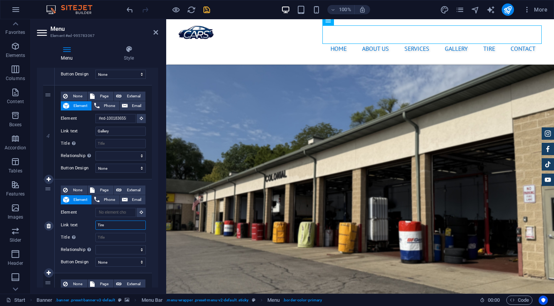
type input "Tire1"
select select
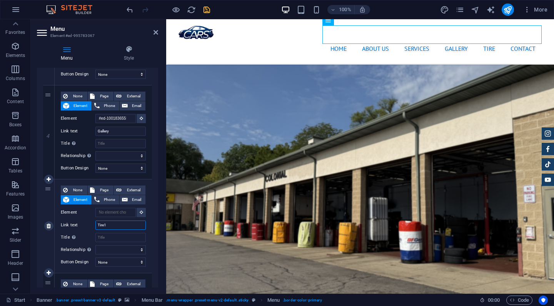
select select
type input "Tire"
select select
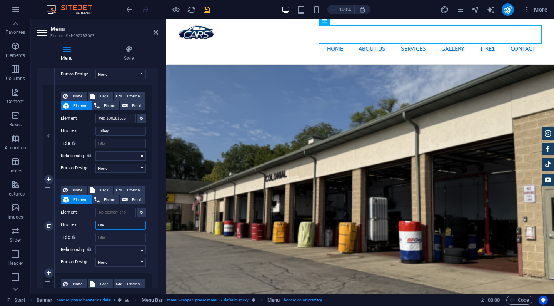
select select
type input "Tire-one"
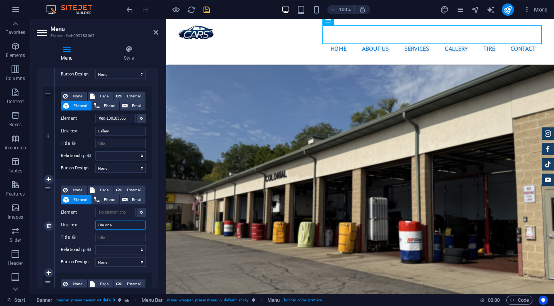
select select
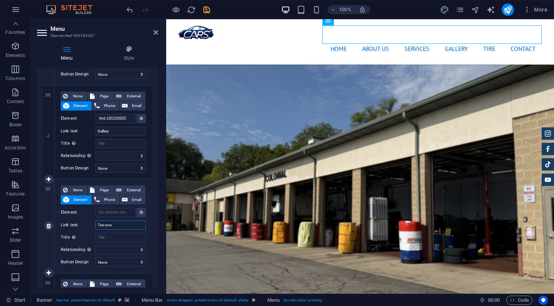
select select
type input "Tire"
select select
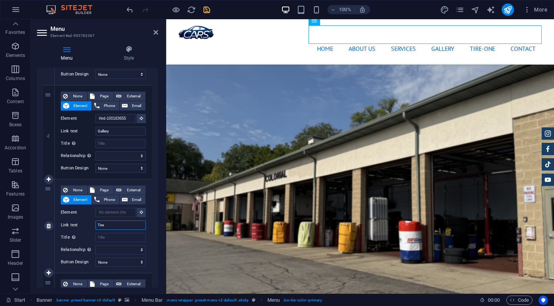
select select
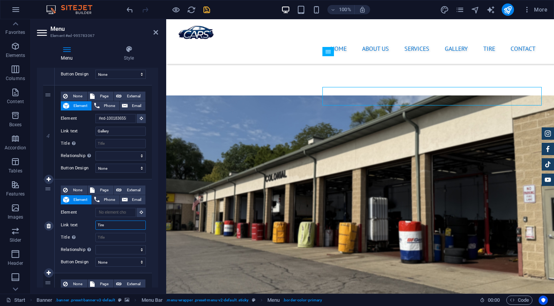
scroll to position [1738, 0]
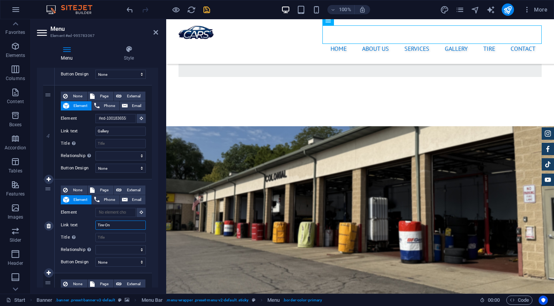
type input "Tire-One"
select select
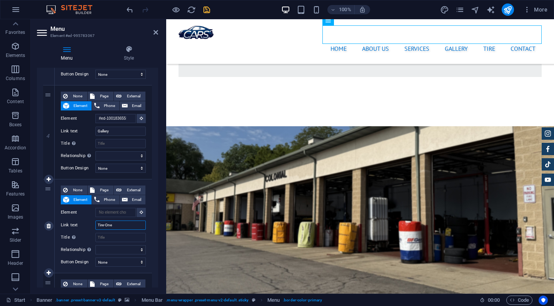
select select
type input "Tire-One"
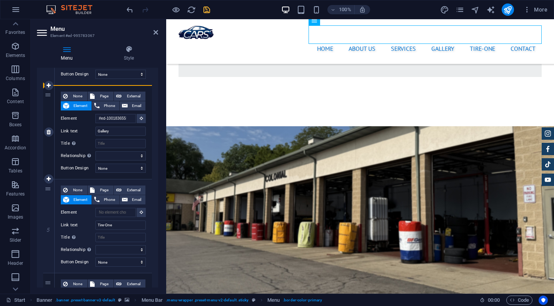
drag, startPoint x: 46, startPoint y: 191, endPoint x: 52, endPoint y: 118, distance: 73.4
click at [52, 118] on div "1 None Page External Element Phone Email Page Start Home Legal Notice Subpage P…" at bounding box center [97, 85] width 109 height 563
select select
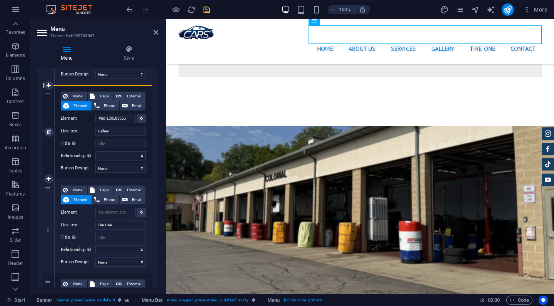
type input "Tire-One"
select select
type input "#ed-1001836555"
type input "Gallery"
select select
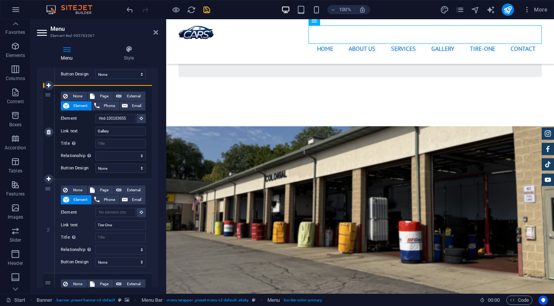
select select
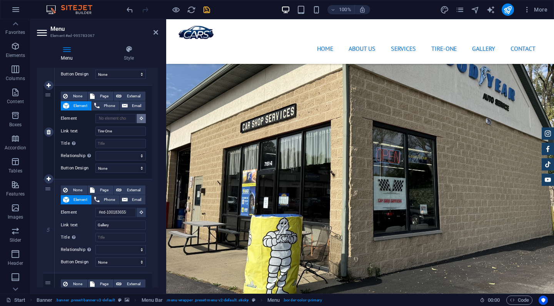
scroll to position [1936, 0]
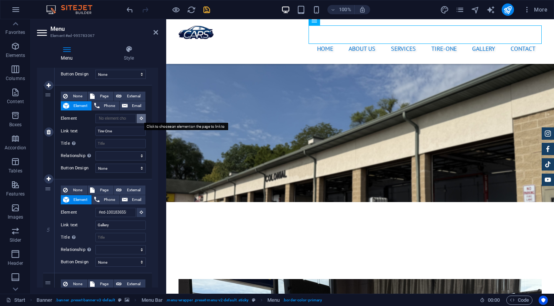
click at [137, 118] on button at bounding box center [141, 118] width 9 height 9
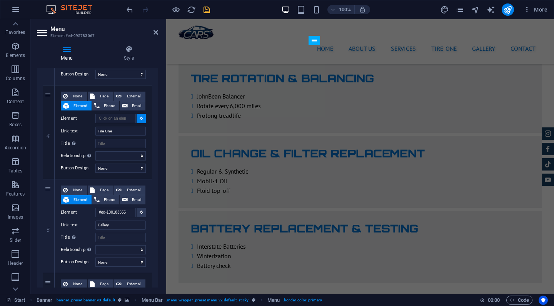
scroll to position [1512, 0]
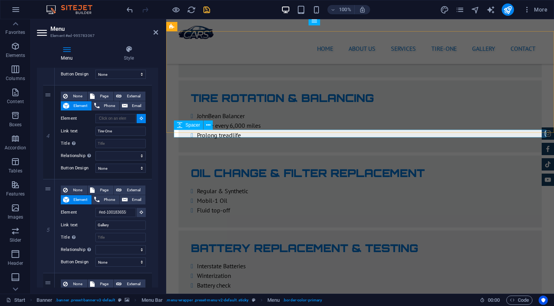
select select
type input "#ed-new-506"
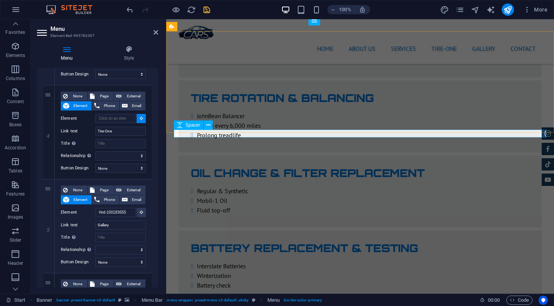
select select
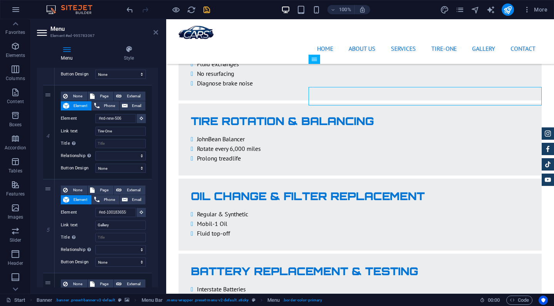
scroll to position [1451, 0]
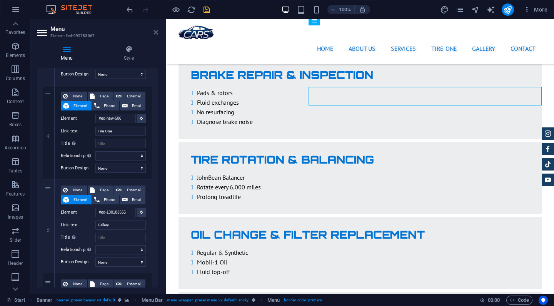
click at [157, 32] on icon at bounding box center [156, 32] width 5 height 6
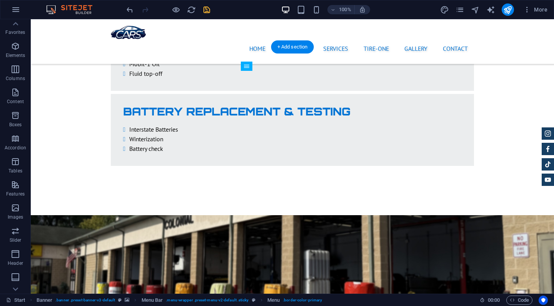
scroll to position [1597, 0]
